Goal: Entertainment & Leisure: Browse casually

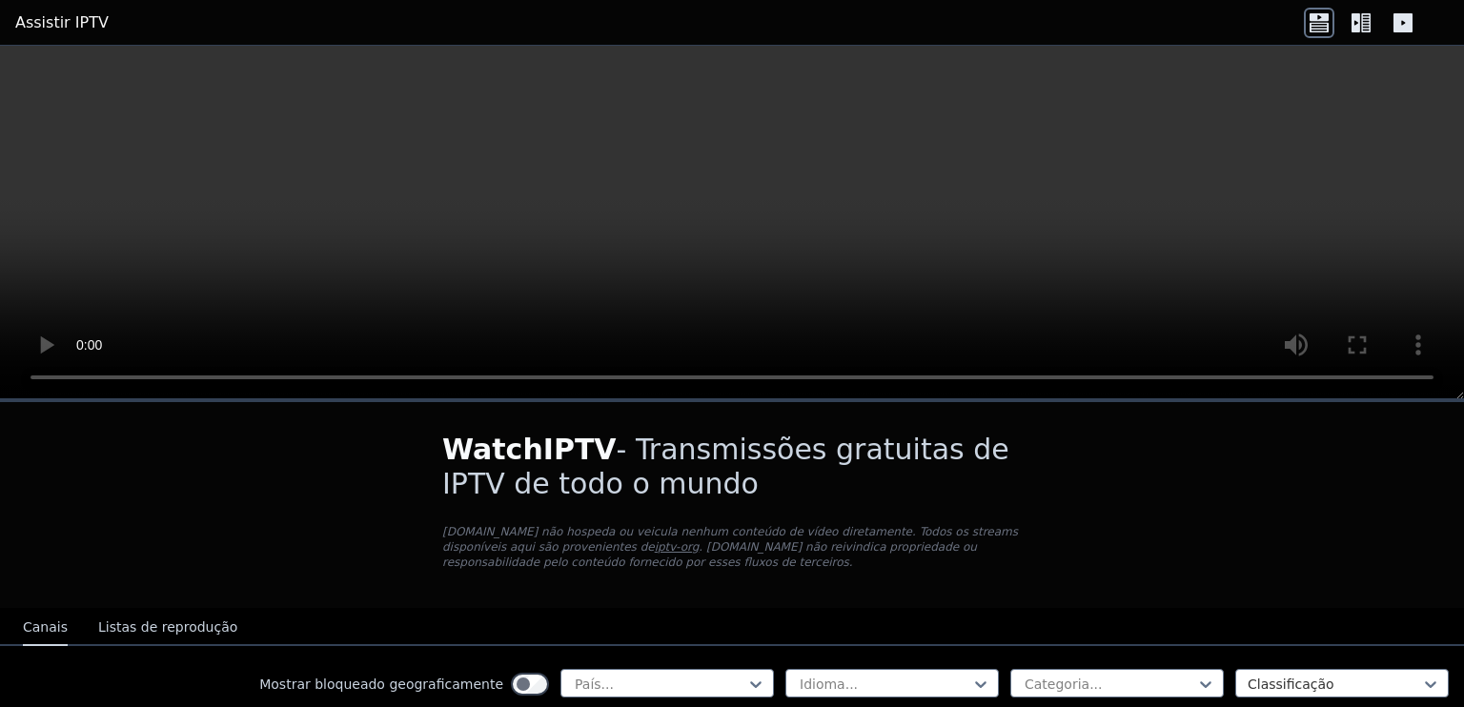
click at [158, 630] on button "Listas de reprodução" at bounding box center [167, 628] width 139 height 36
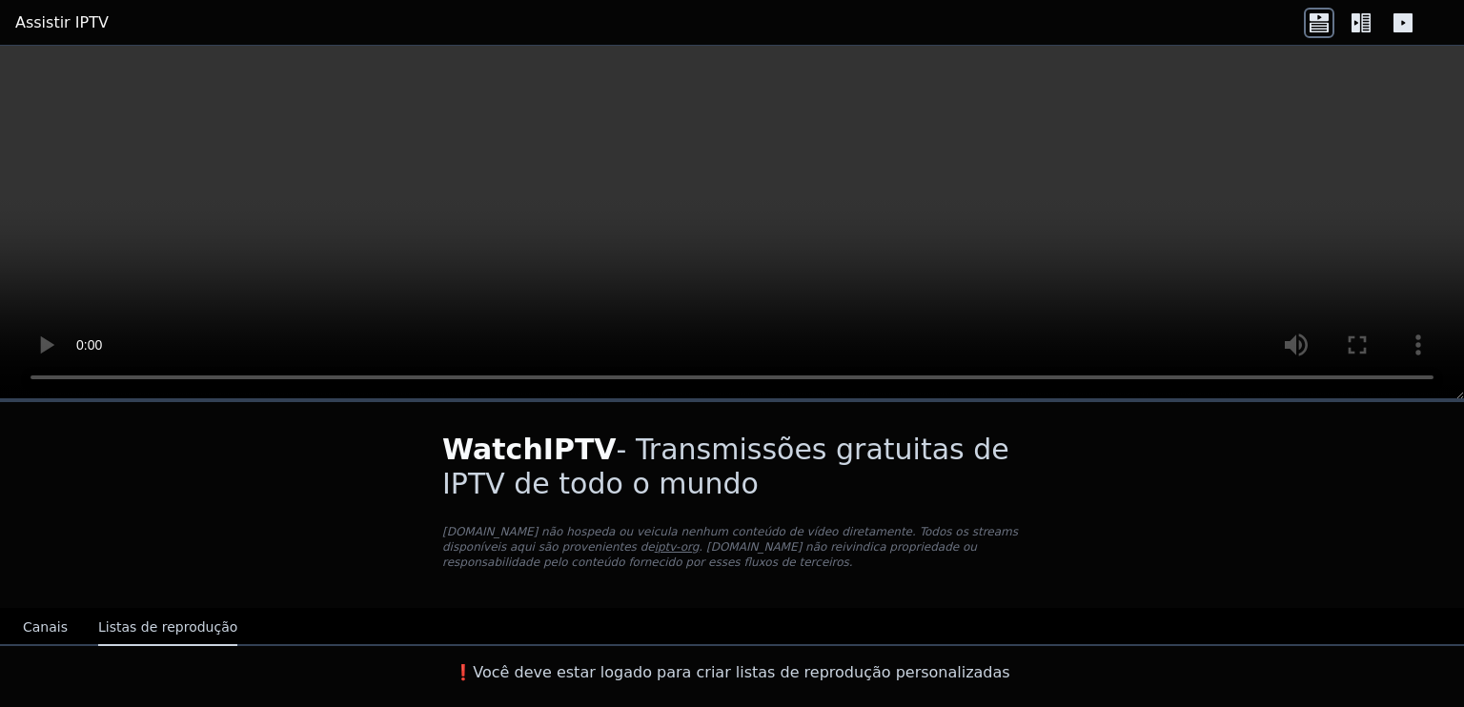
click at [72, 24] on link "Assistir IPTV" at bounding box center [61, 22] width 93 height 23
click at [1121, 475] on div "WatchIPTV - Transmissões gratuitas de IPTV de todo o mundo WatchIPTV.xyz não ho…" at bounding box center [732, 547] width 1464 height 290
click at [1122, 475] on div "WatchIPTV - Transmissões gratuitas de IPTV de todo o mundo WatchIPTV.xyz não ho…" at bounding box center [732, 547] width 1464 height 290
click at [1122, 471] on div "WatchIPTV - Transmissões gratuitas de IPTV de todo o mundo WatchIPTV.xyz não ho…" at bounding box center [732, 547] width 1464 height 290
click at [21, 630] on div "Canais Listas de reprodução" at bounding box center [130, 628] width 245 height 36
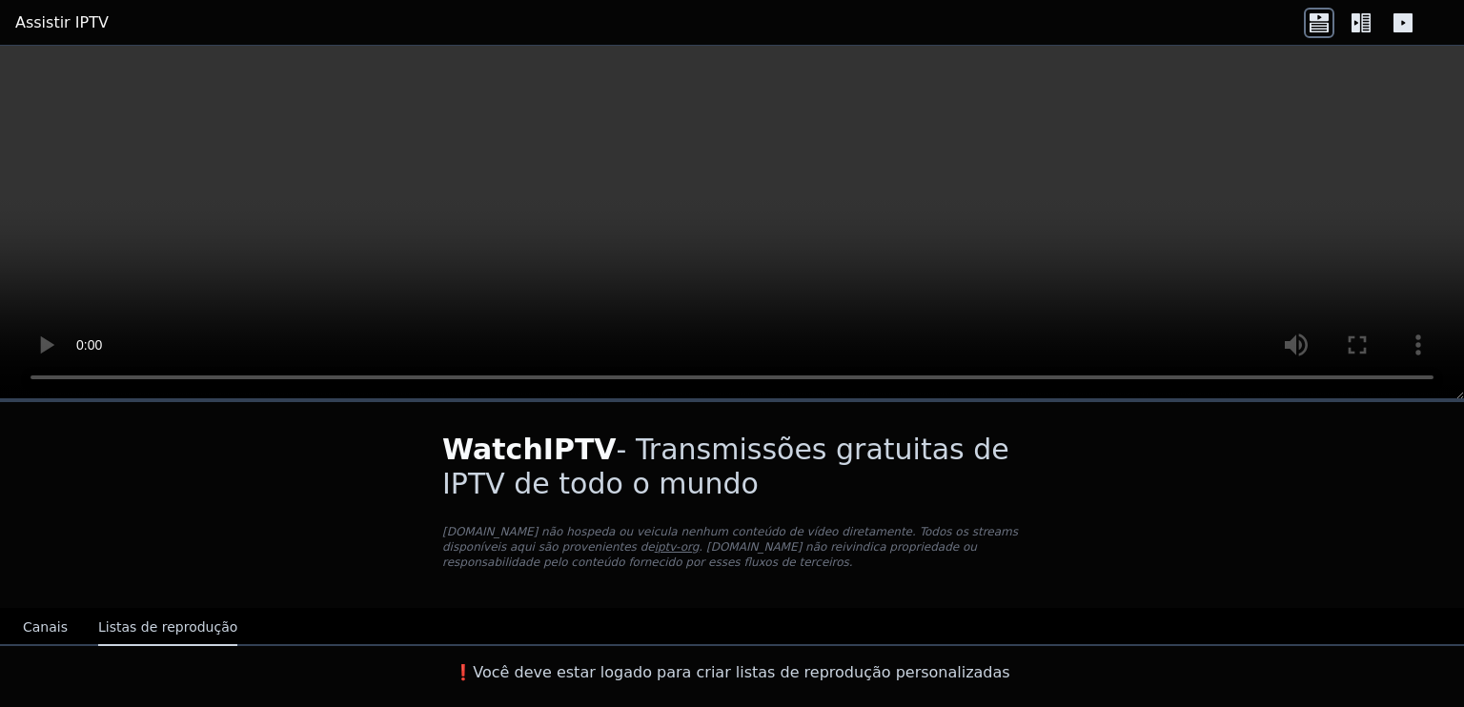
click at [39, 625] on button "Canais" at bounding box center [45, 628] width 45 height 36
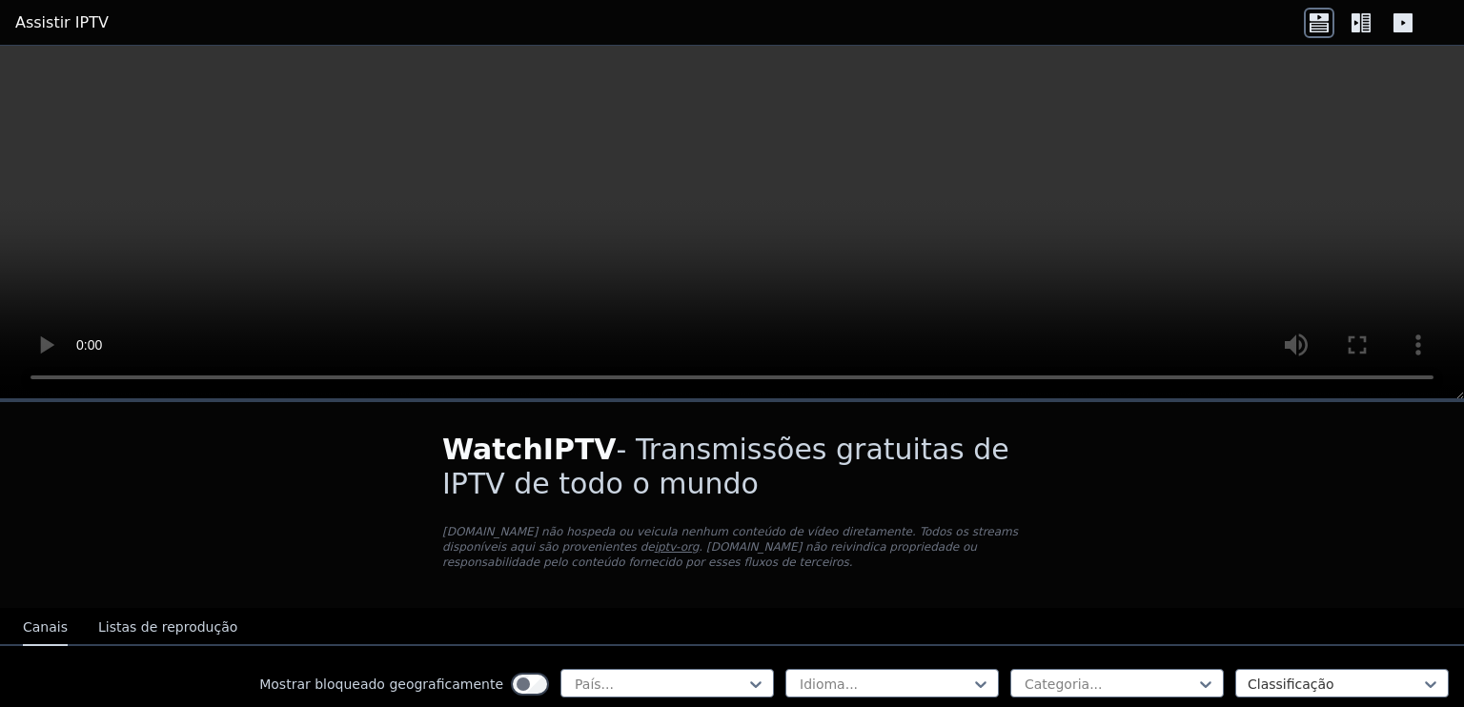
click at [42, 625] on button "Canais" at bounding box center [45, 628] width 45 height 36
click at [42, 624] on button "Canais" at bounding box center [45, 628] width 45 height 36
drag, startPoint x: 42, startPoint y: 624, endPoint x: 72, endPoint y: 556, distance: 75.1
click at [46, 622] on button "Canais" at bounding box center [45, 628] width 45 height 36
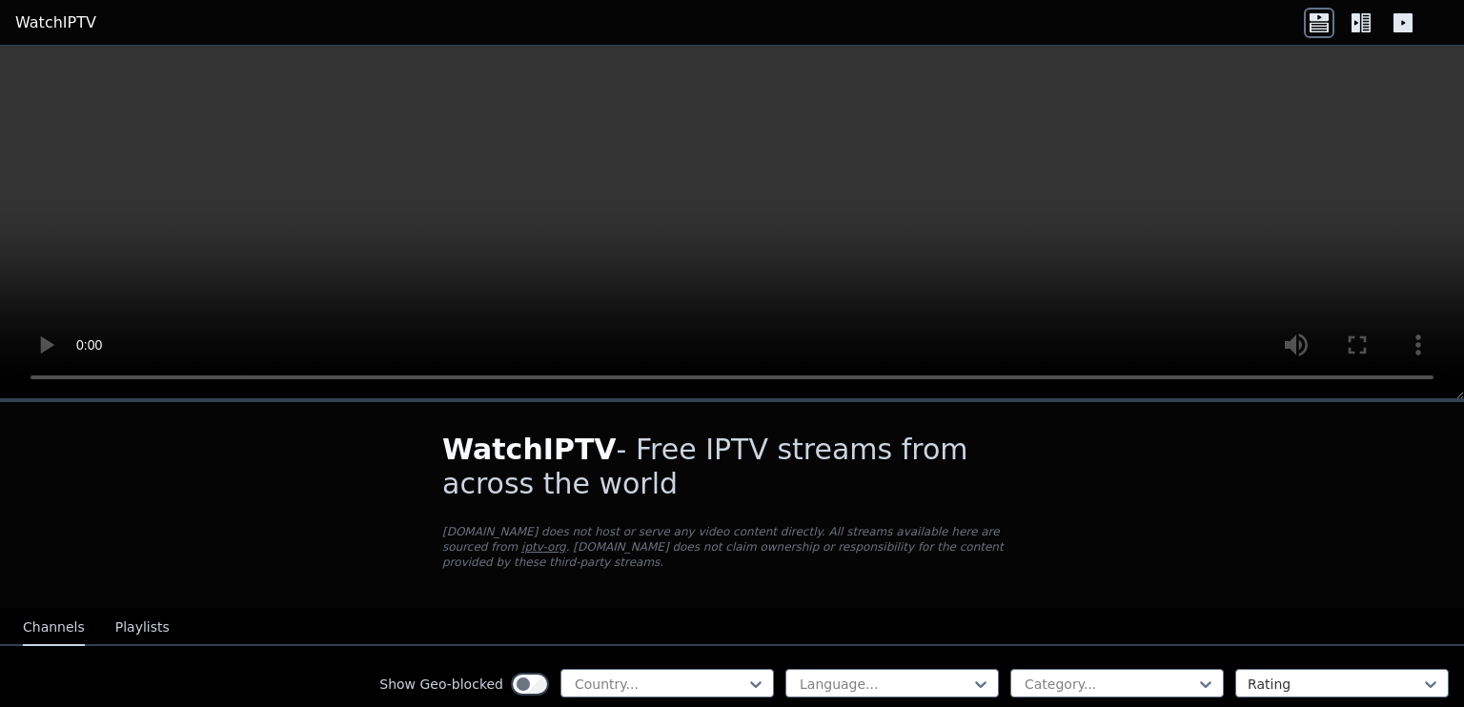
click at [1360, 25] on icon at bounding box center [1361, 23] width 30 height 30
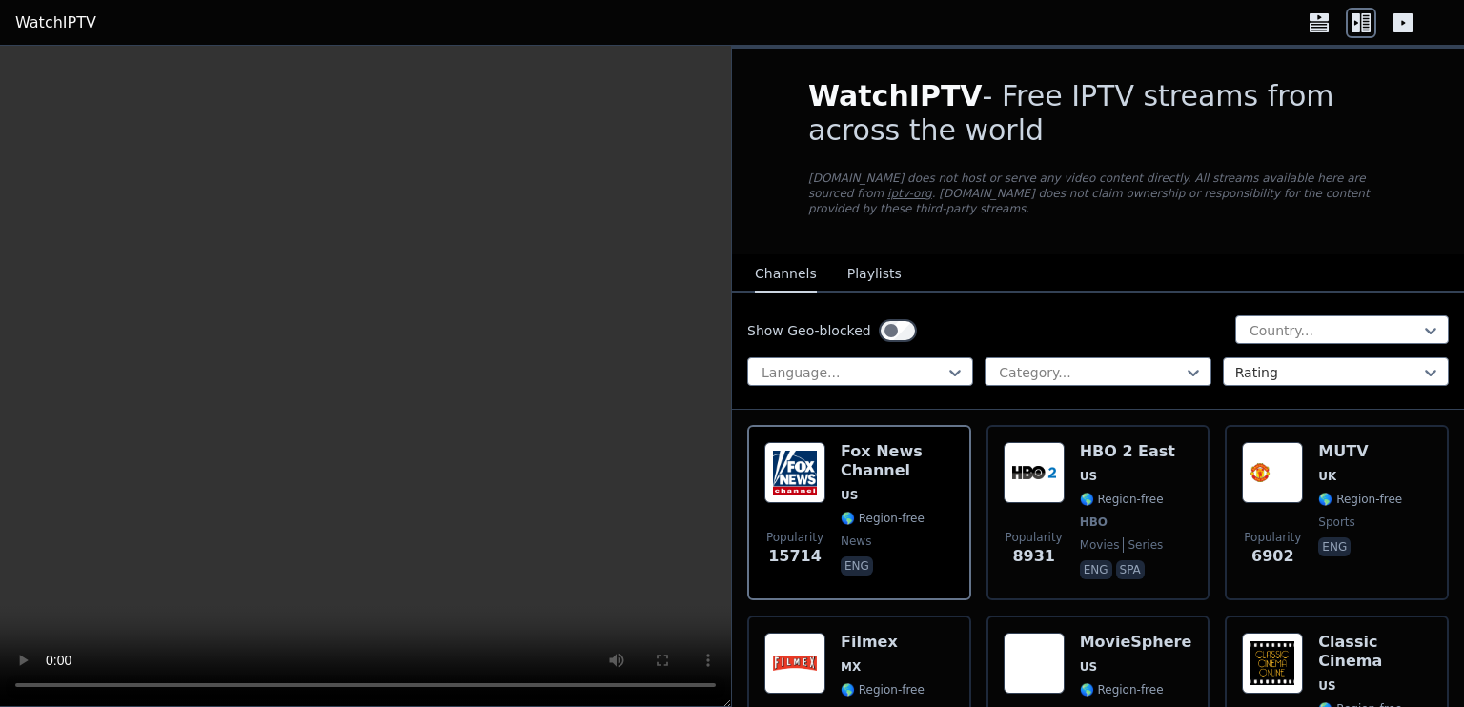
click at [867, 256] on button "Playlists" at bounding box center [874, 274] width 54 height 36
